Goal: Task Accomplishment & Management: Use online tool/utility

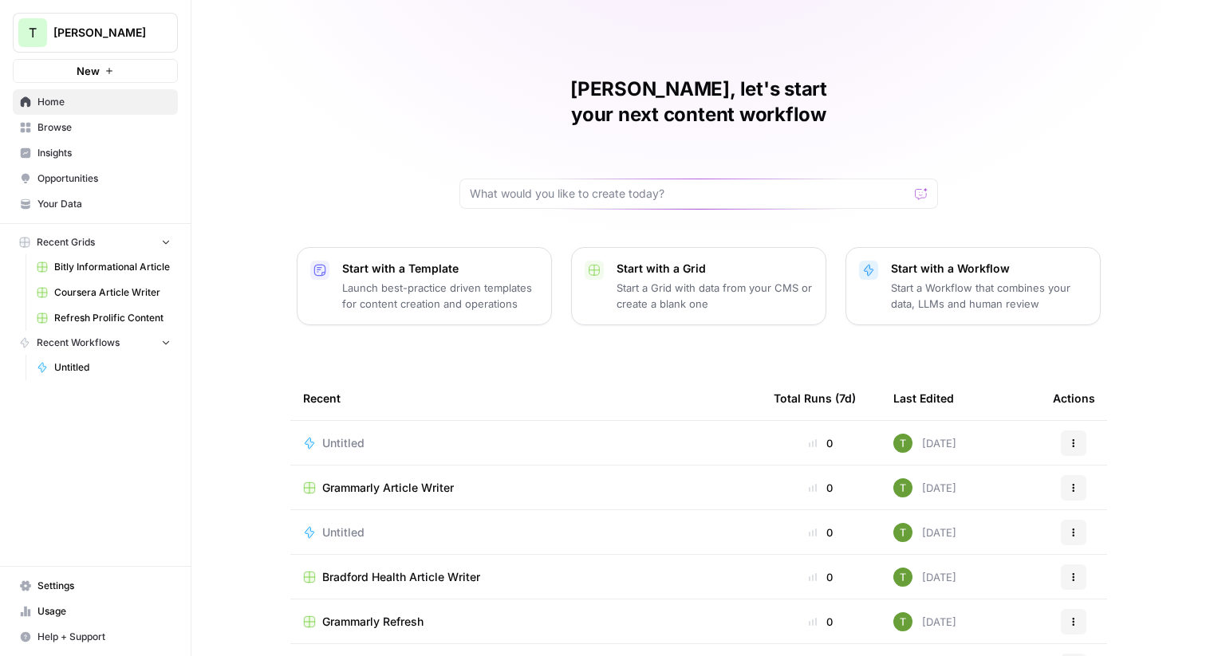
click at [53, 132] on span "Browse" at bounding box center [103, 127] width 133 height 14
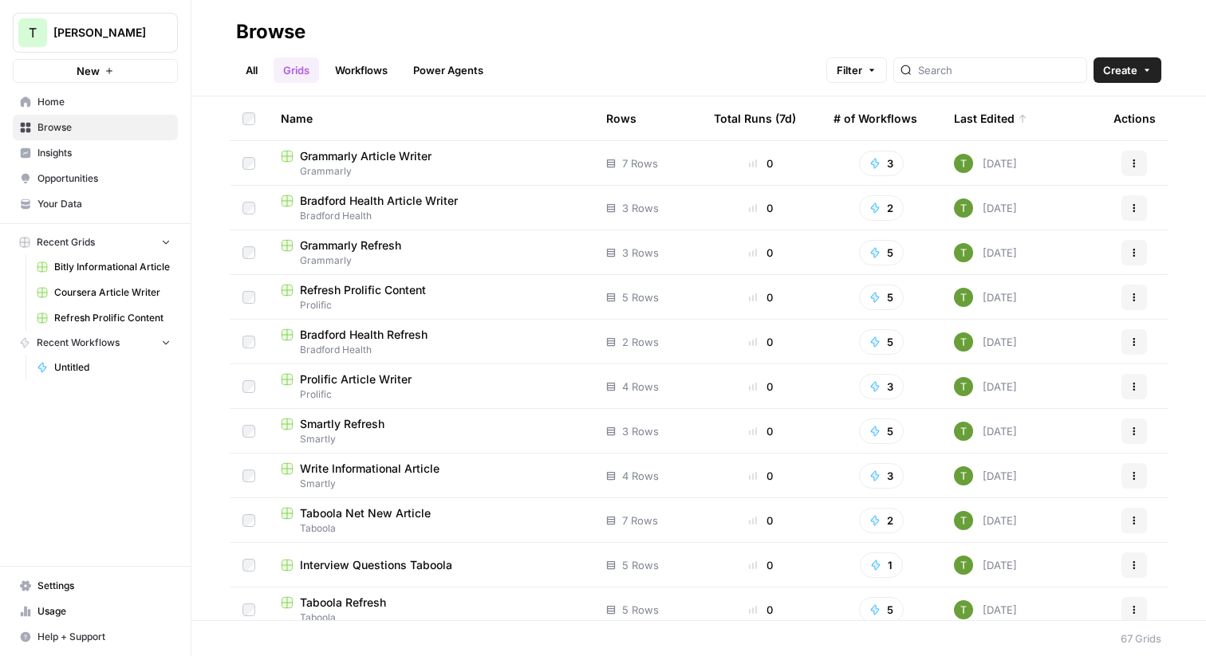
click at [305, 73] on link "Grids" at bounding box center [295, 70] width 45 height 26
click at [384, 611] on span "Taboola" at bounding box center [431, 618] width 300 height 14
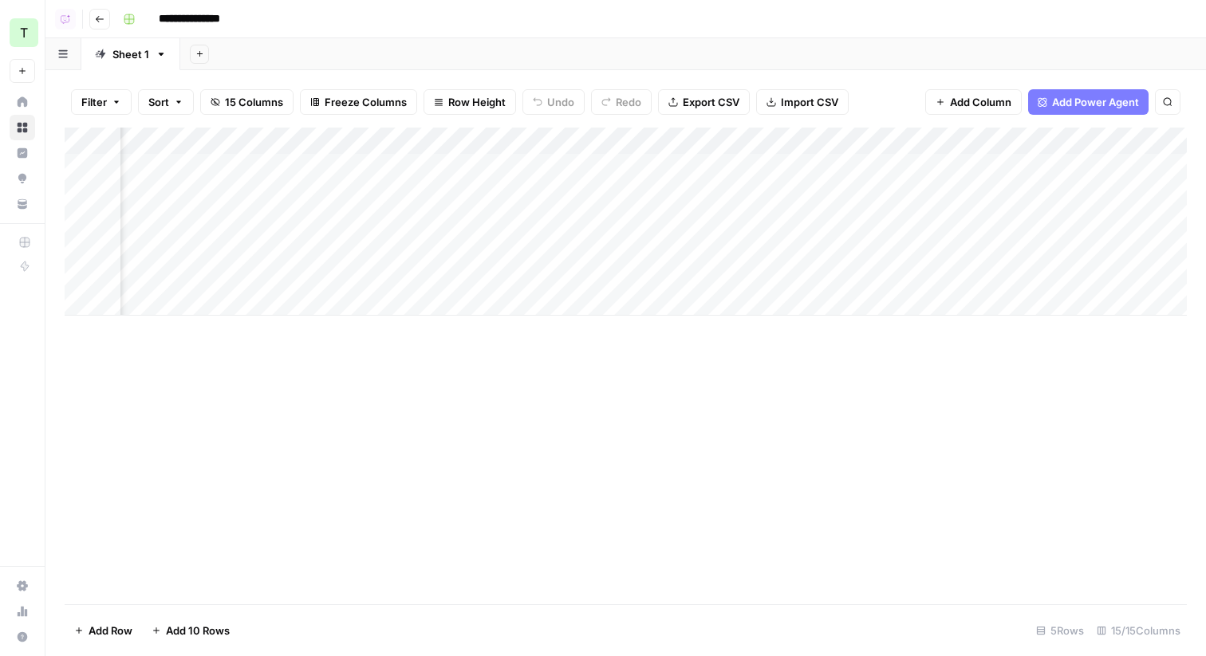
scroll to position [0, 844]
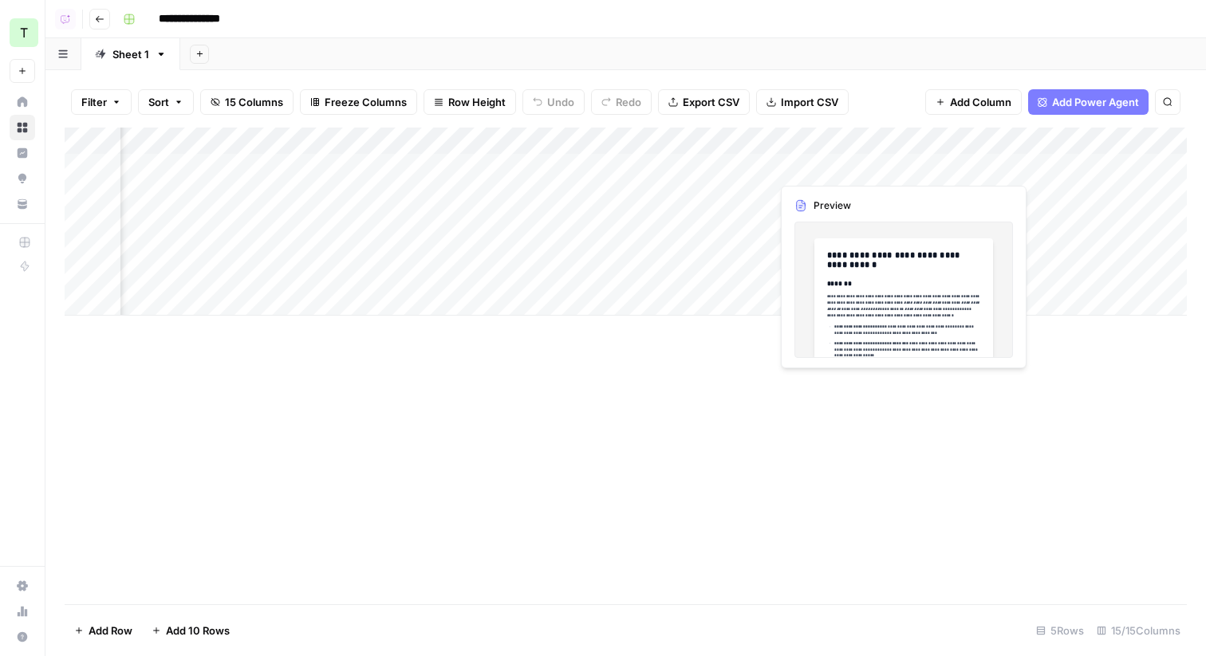
click at [897, 167] on div "Add Column" at bounding box center [626, 222] width 1122 height 188
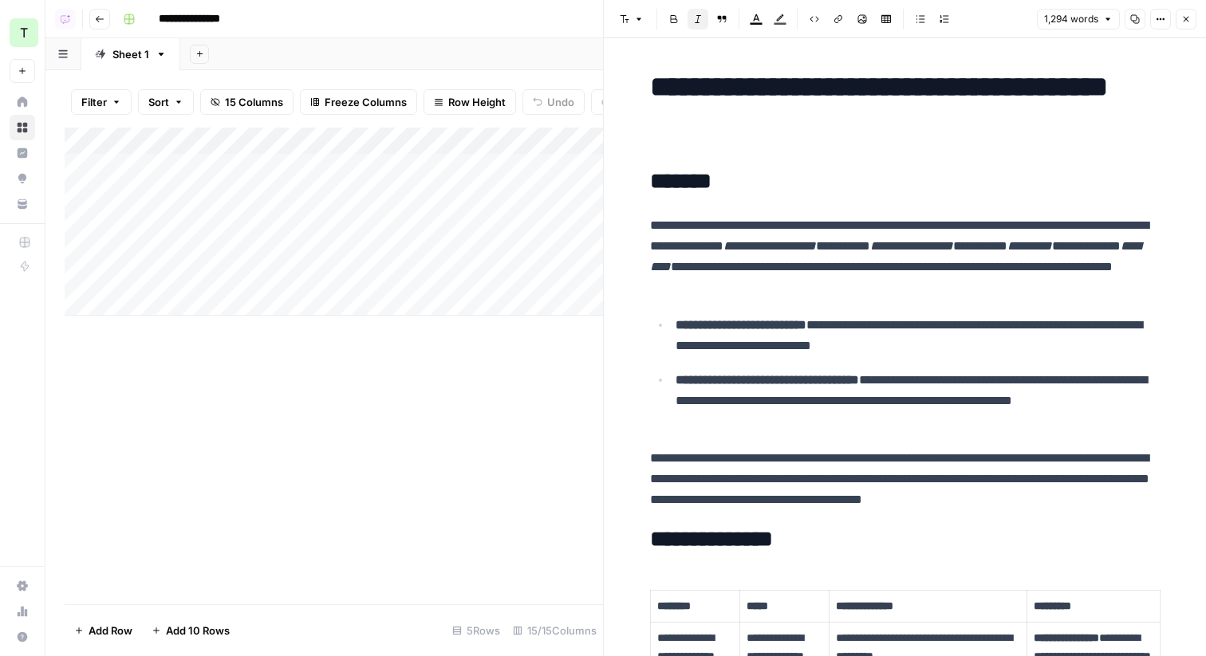
click at [318, 169] on div "Add Column" at bounding box center [334, 222] width 538 height 188
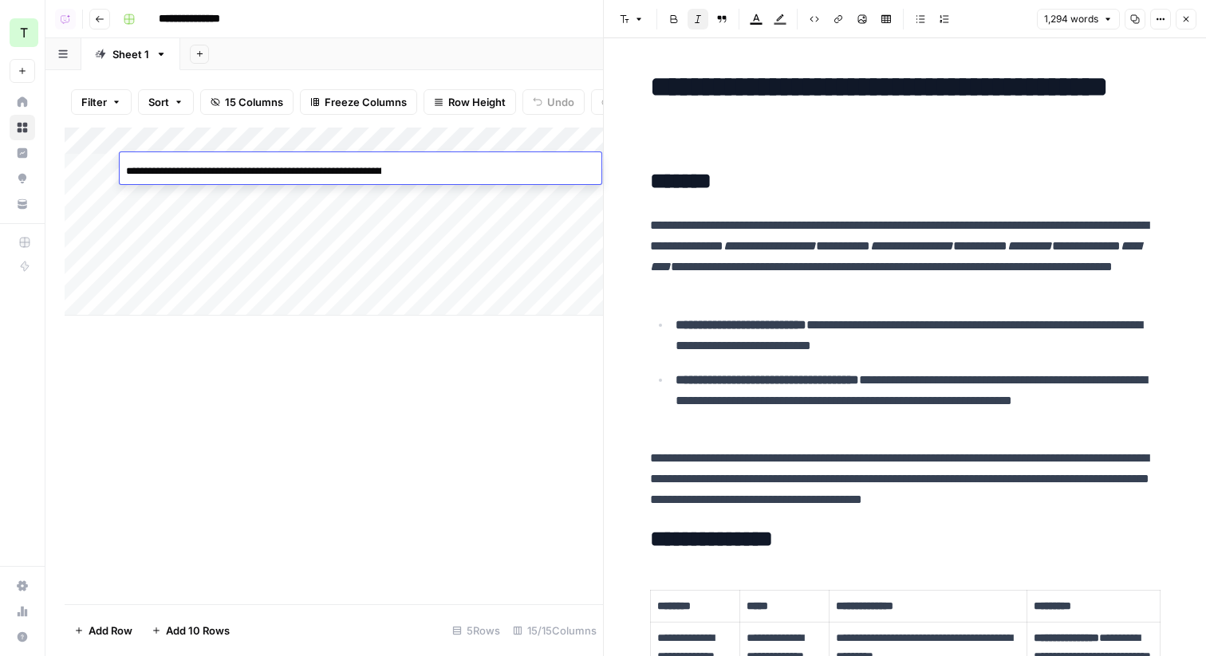
scroll to position [0, 107]
click at [355, 216] on div "Add Column" at bounding box center [334, 222] width 538 height 188
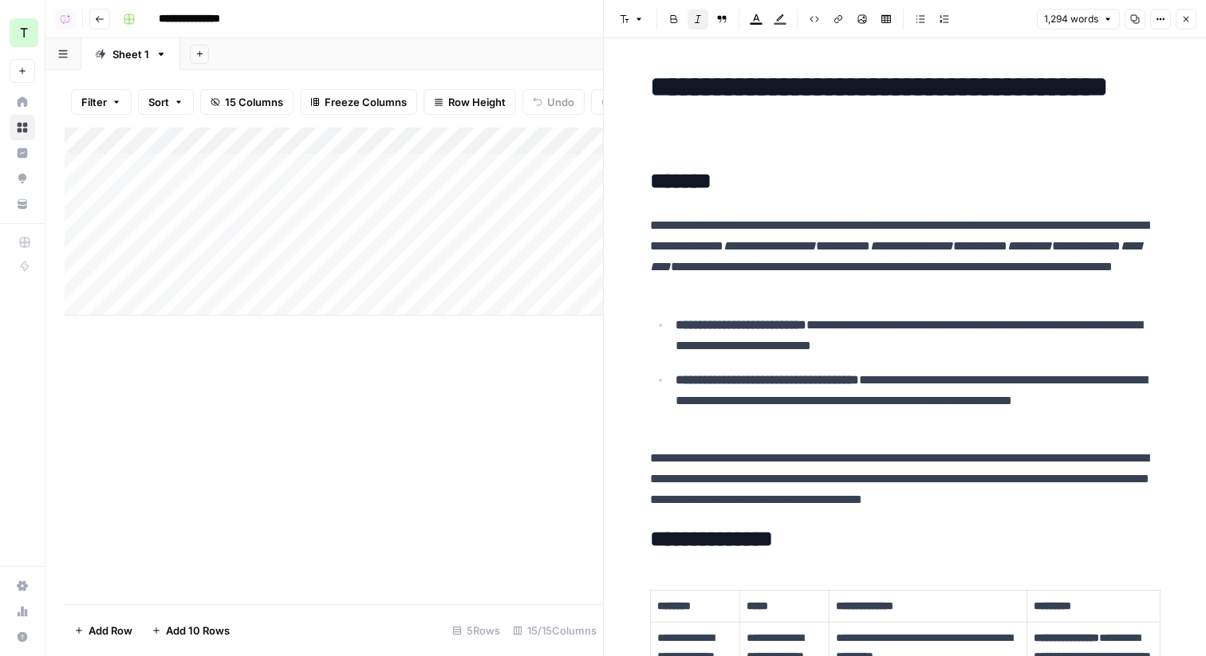
click at [580, 163] on div "Add Column" at bounding box center [334, 222] width 538 height 188
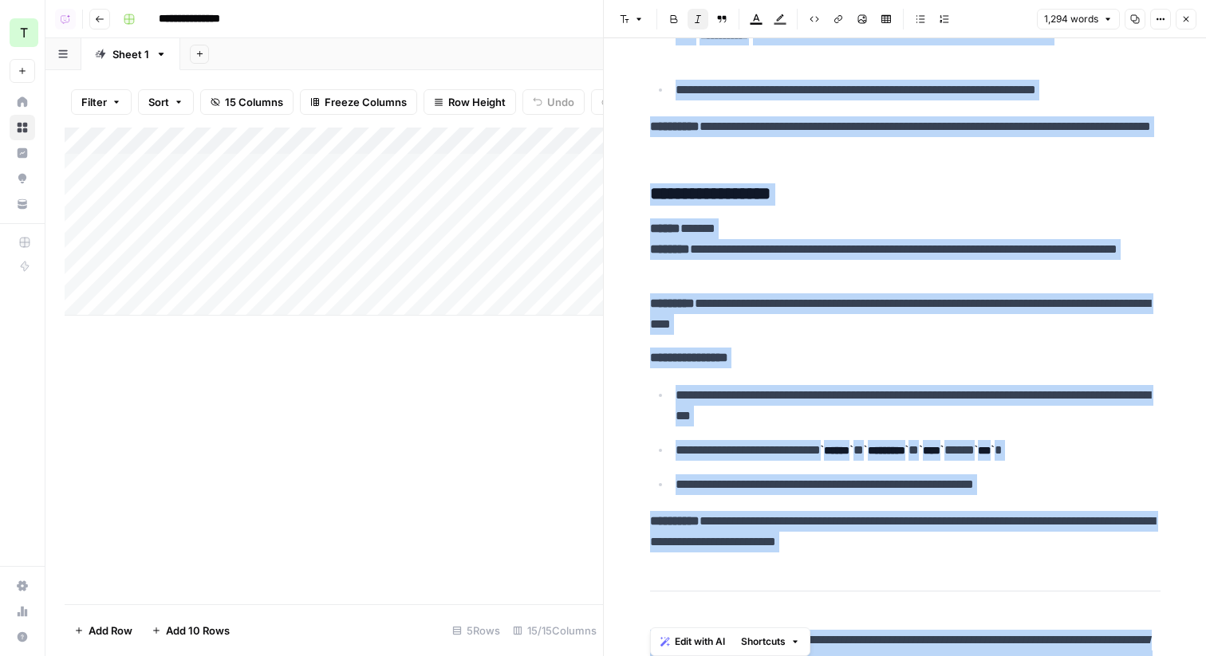
scroll to position [5098, 0]
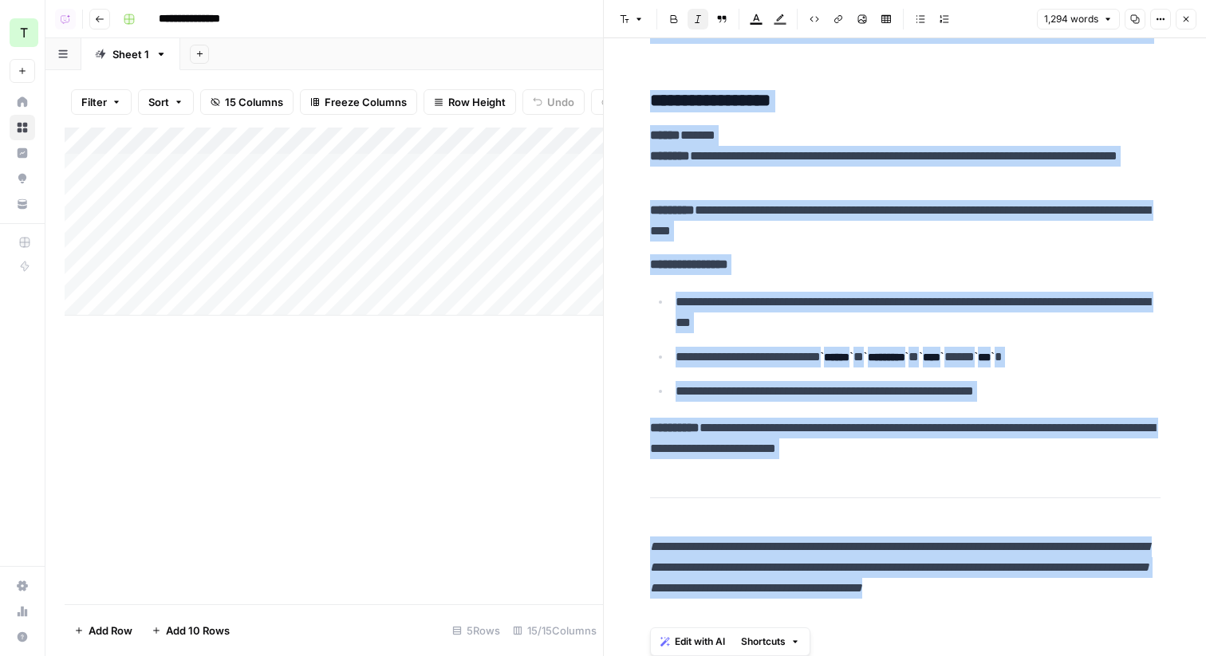
drag, startPoint x: 645, startPoint y: 82, endPoint x: 1147, endPoint y: 655, distance: 761.7
click at [1147, 655] on div "**********" at bounding box center [905, 347] width 602 height 618
copy div "**********"
